Goal: Transaction & Acquisition: Subscribe to service/newsletter

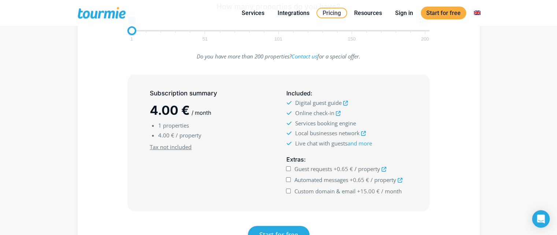
scroll to position [148, 0]
click at [289, 179] on input "Automated messages +0.65 € / property" at bounding box center [288, 180] width 5 height 5
checkbox input "true"
click at [288, 168] on input "Guest requests +0.65 € / property" at bounding box center [288, 169] width 5 height 5
checkbox input "true"
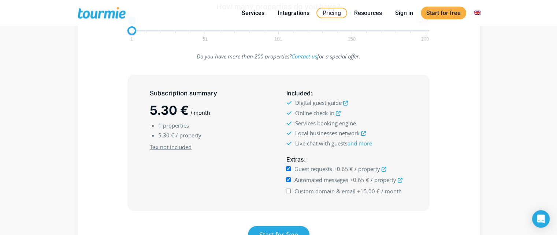
click at [290, 178] on input "Automated messages +0.65 € / property" at bounding box center [288, 180] width 5 height 5
checkbox input "false"
click at [286, 167] on input "Guest requests +0.65 € / property" at bounding box center [288, 169] width 5 height 5
click at [285, 167] on div "Extras : Guest requests +0.65 € / property" at bounding box center [346, 176] width 136 height 48
click at [288, 168] on input "Guest requests +0.65 € / property" at bounding box center [288, 169] width 5 height 5
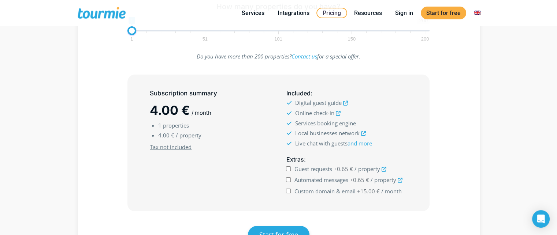
checkbox input "true"
click at [290, 178] on input "Automated messages +0.65 € / property" at bounding box center [288, 180] width 5 height 5
checkbox input "true"
click at [287, 190] on input "Custom domain & email +15.00 € / month" at bounding box center [288, 191] width 5 height 5
drag, startPoint x: 318, startPoint y: 190, endPoint x: 338, endPoint y: 190, distance: 20.5
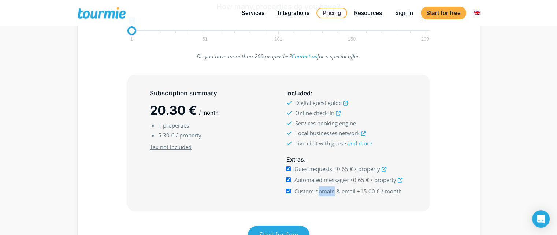
click at [336, 190] on span "Custom domain & email" at bounding box center [324, 191] width 61 height 7
click at [333, 193] on span "Custom domain & email" at bounding box center [324, 191] width 61 height 7
click at [291, 193] on input "Custom domain & email +15.00 € / month" at bounding box center [288, 191] width 5 height 5
click at [290, 190] on input "Custom domain & email +15.00 € / month" at bounding box center [288, 191] width 5 height 5
click at [288, 191] on input "Custom domain & email +15.00 € / month" at bounding box center [288, 191] width 5 height 5
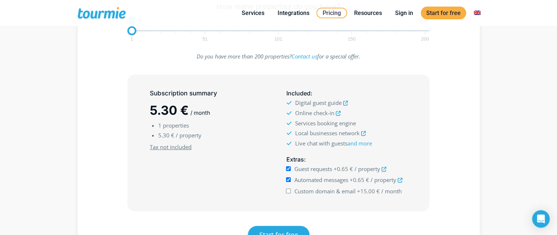
click at [289, 190] on input "Custom domain & email +15.00 € / month" at bounding box center [288, 191] width 5 height 5
click at [288, 190] on input "Custom domain & email +15.00 € / month" at bounding box center [288, 191] width 5 height 5
click at [290, 191] on input "Custom domain & email +15.00 € / month" at bounding box center [288, 191] width 5 height 5
checkbox input "false"
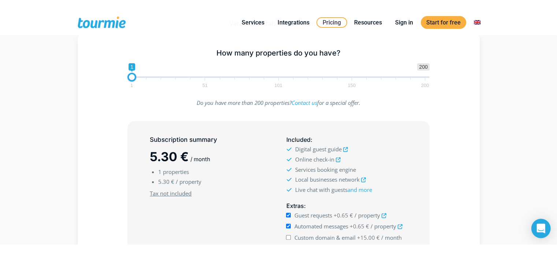
scroll to position [185, 0]
